Goal: Information Seeking & Learning: Learn about a topic

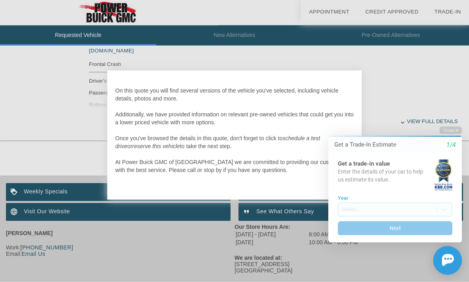
scroll to position [356, 0]
click at [354, 266] on div "Initial Toast" at bounding box center [390, 260] width 143 height 29
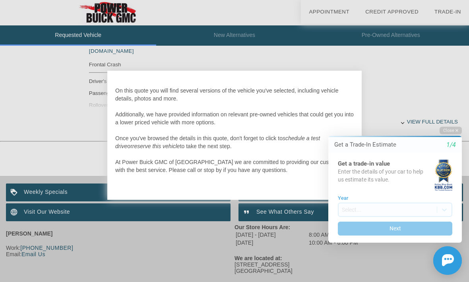
scroll to position [383, 0]
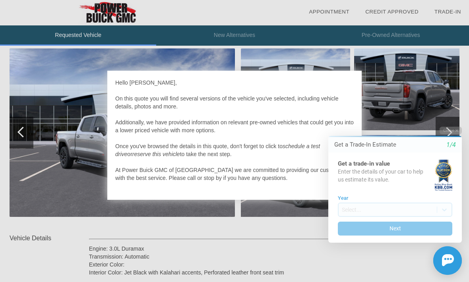
scroll to position [97, 0]
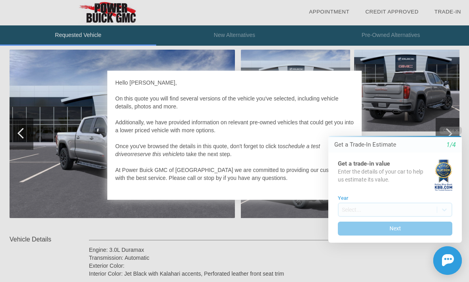
click at [453, 128] on button "Close" at bounding box center [451, 131] width 22 height 8
click at [455, 130] on button "Close" at bounding box center [451, 131] width 22 height 8
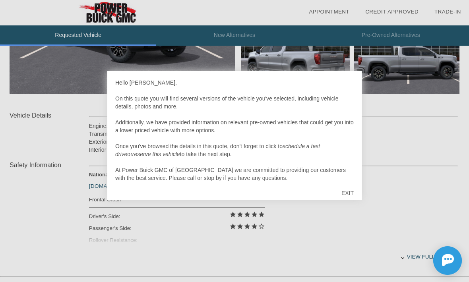
scroll to position [174, 0]
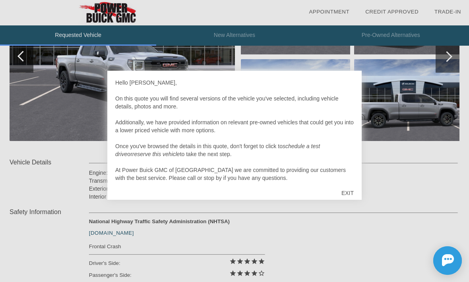
click at [344, 189] on div "EXIT" at bounding box center [348, 193] width 28 height 24
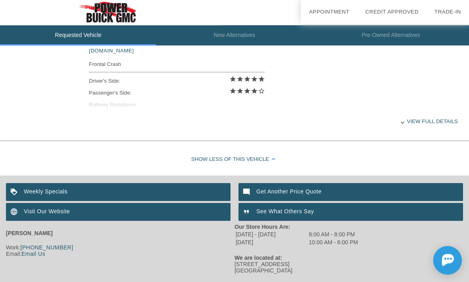
scroll to position [356, 0]
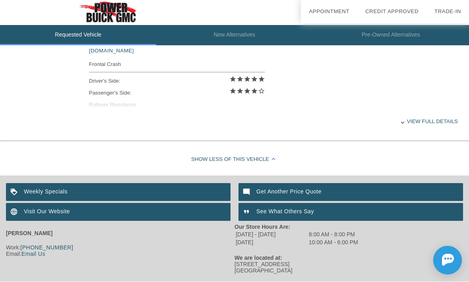
click at [44, 195] on div "Weekly Specials" at bounding box center [118, 193] width 225 height 18
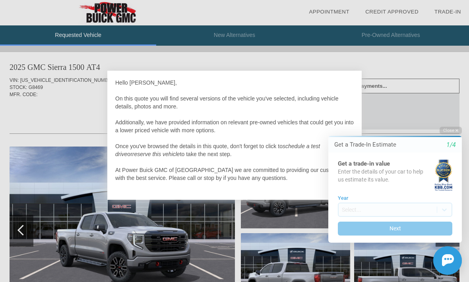
scroll to position [383, 0]
